Goal: Communication & Community: Participate in discussion

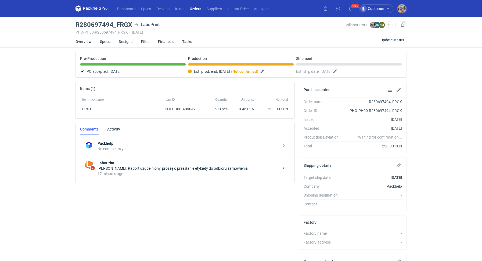
click at [143, 164] on strong "LaboPrint" at bounding box center [188, 162] width 182 height 5
